Goal: Task Accomplishment & Management: Use online tool/utility

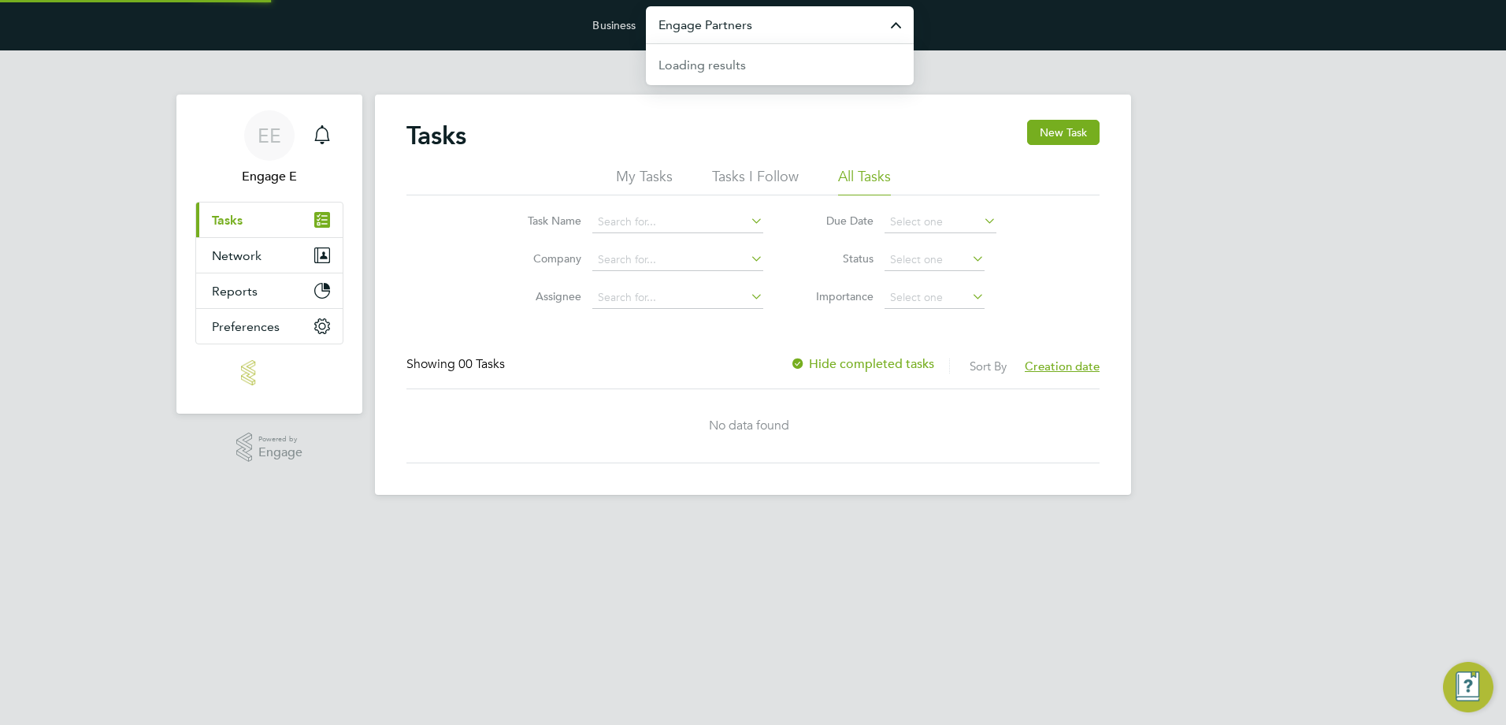
click at [768, 24] on input "Engage Partners" at bounding box center [780, 24] width 268 height 37
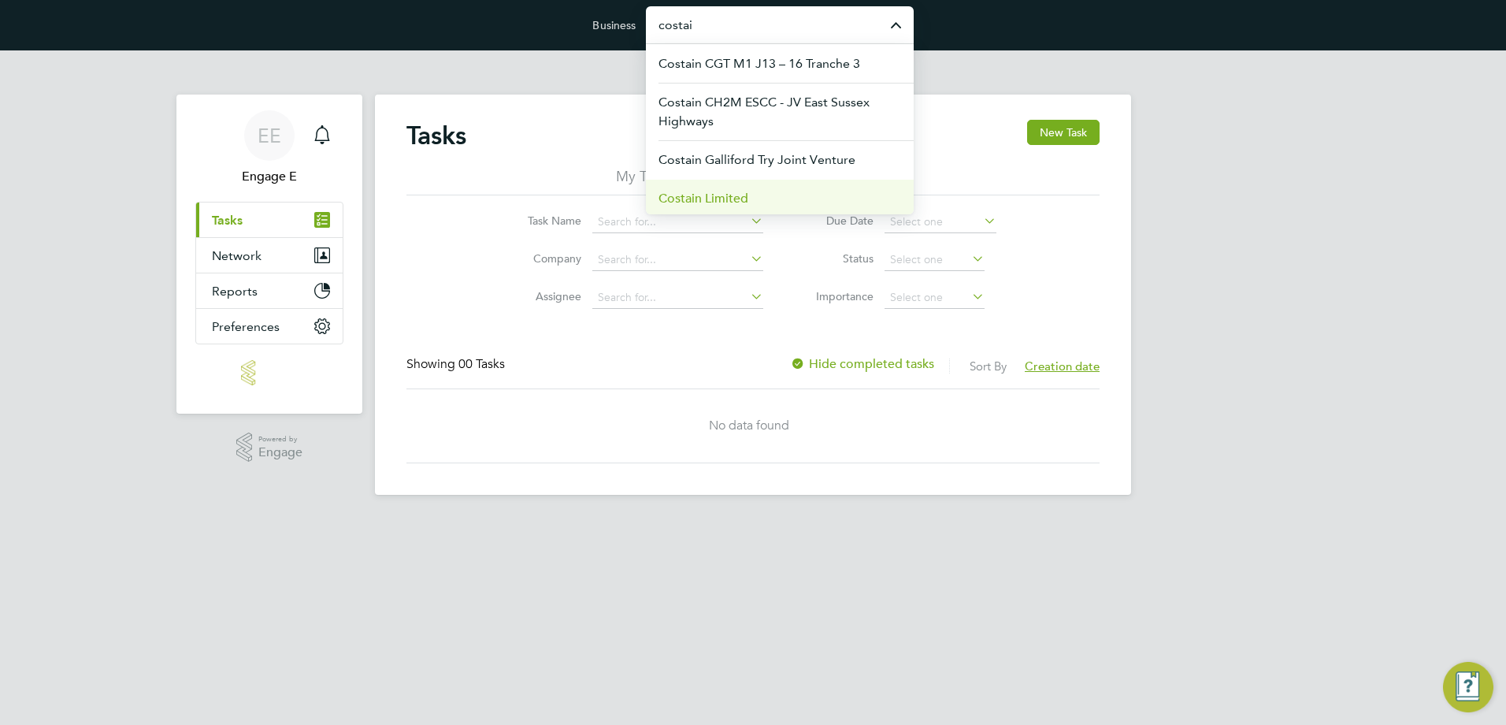
click at [737, 194] on span "Costain Limited" at bounding box center [703, 198] width 90 height 19
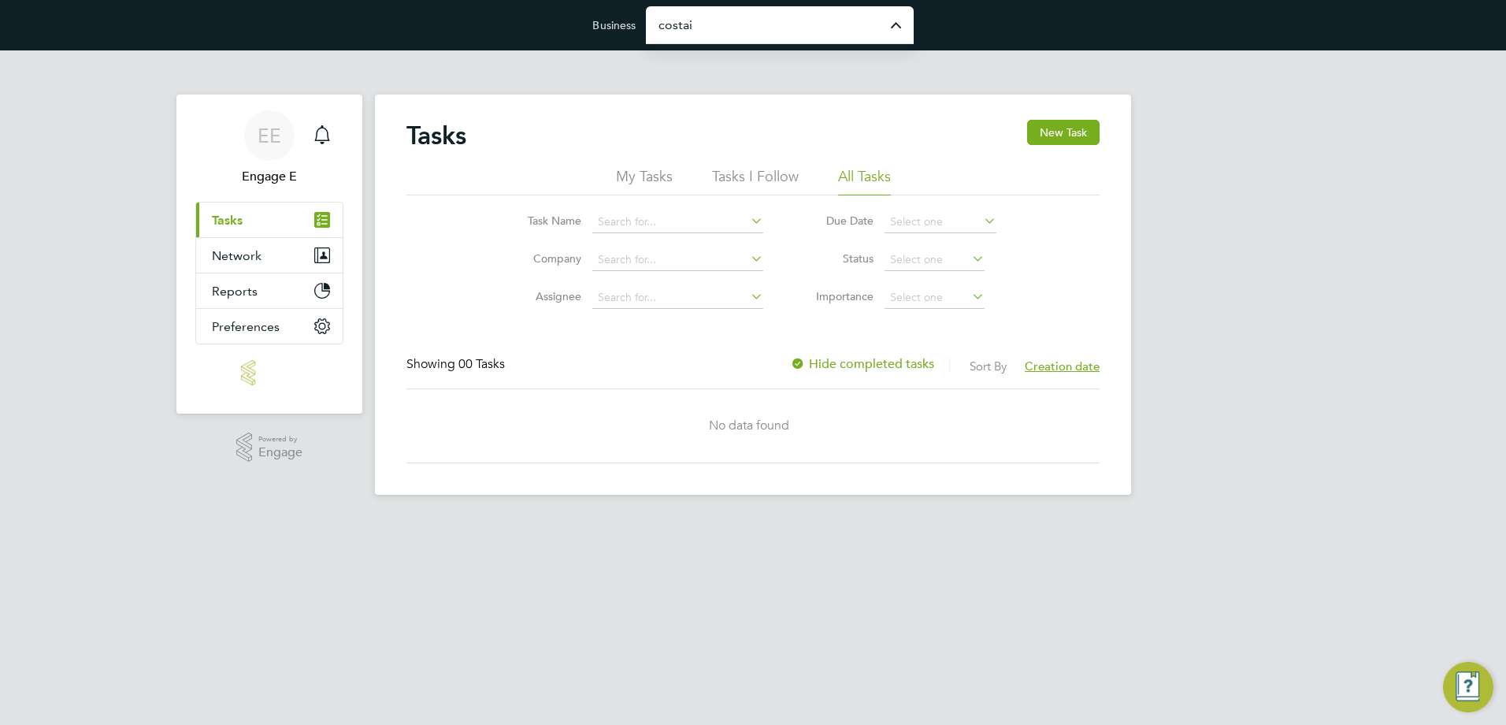
type input "Costain Limited"
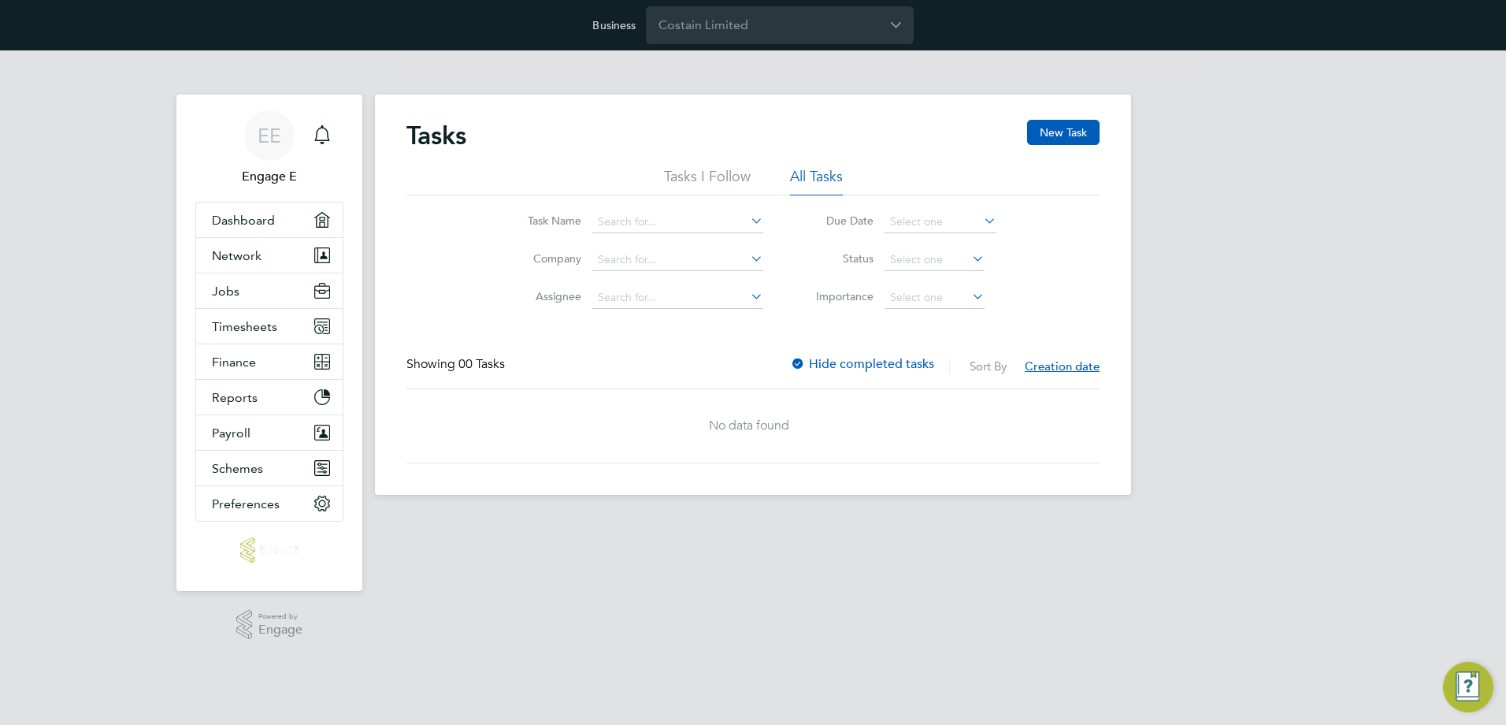
click at [684, 159] on div "Tasks New Task" at bounding box center [752, 143] width 693 height 47
click at [690, 166] on div "Tasks New Task" at bounding box center [752, 143] width 693 height 47
